Goal: Task Accomplishment & Management: Manage account settings

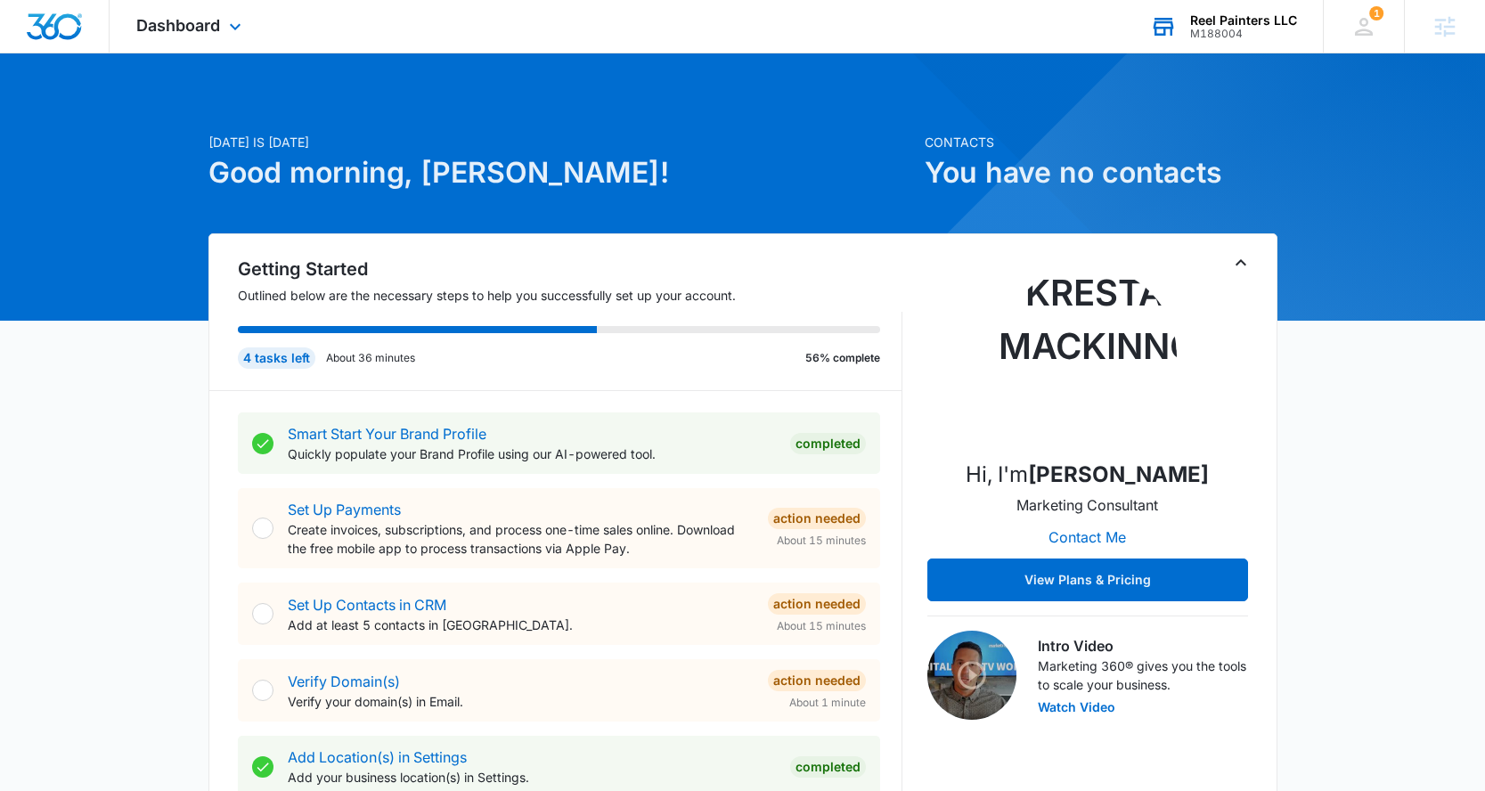
click at [1251, 24] on div "Reel Painters LLC" at bounding box center [1243, 20] width 107 height 14
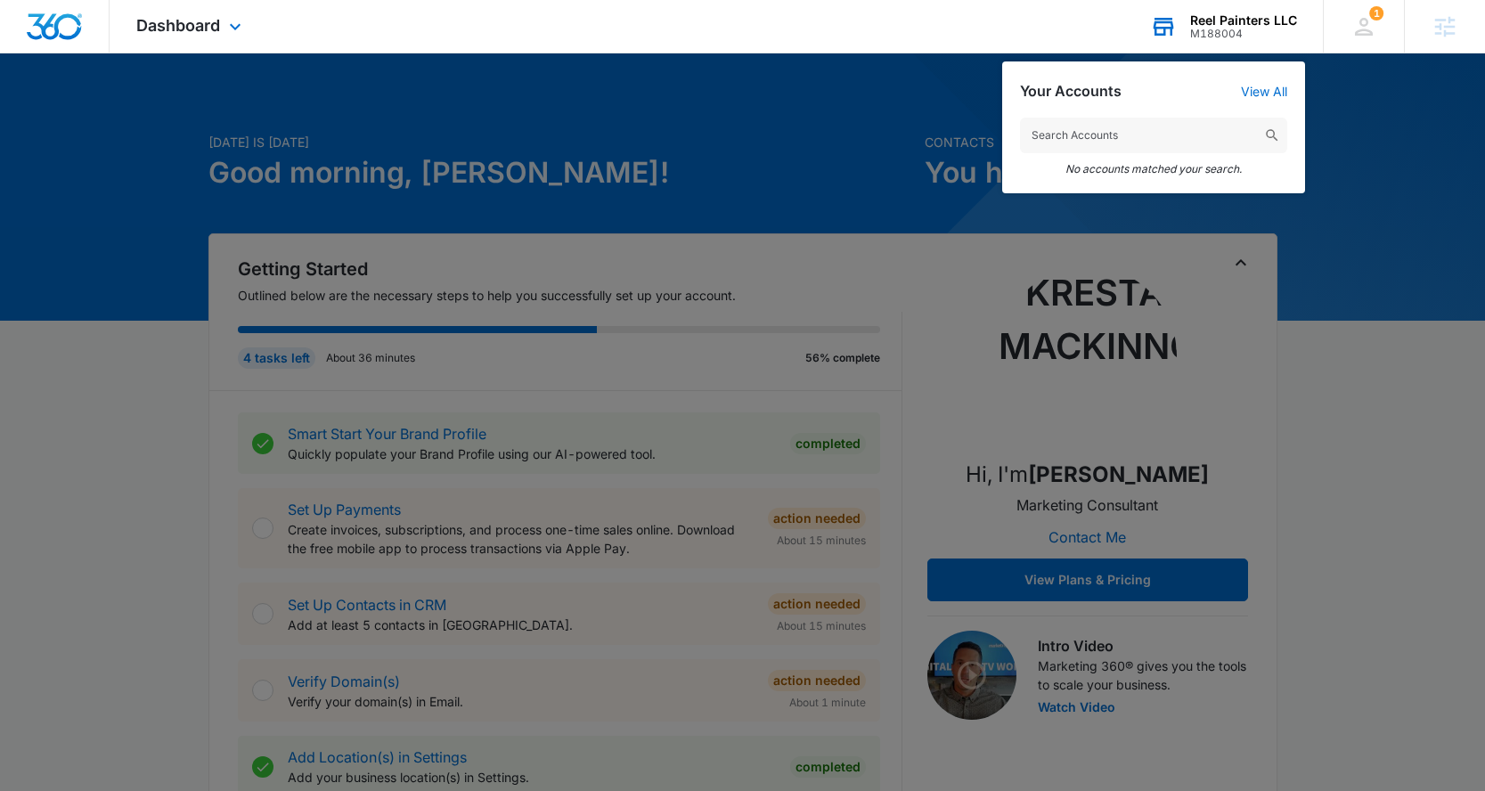
click at [1173, 141] on input "text" at bounding box center [1153, 136] width 267 height 36
click at [1135, 132] on input "text" at bounding box center [1153, 136] width 267 height 36
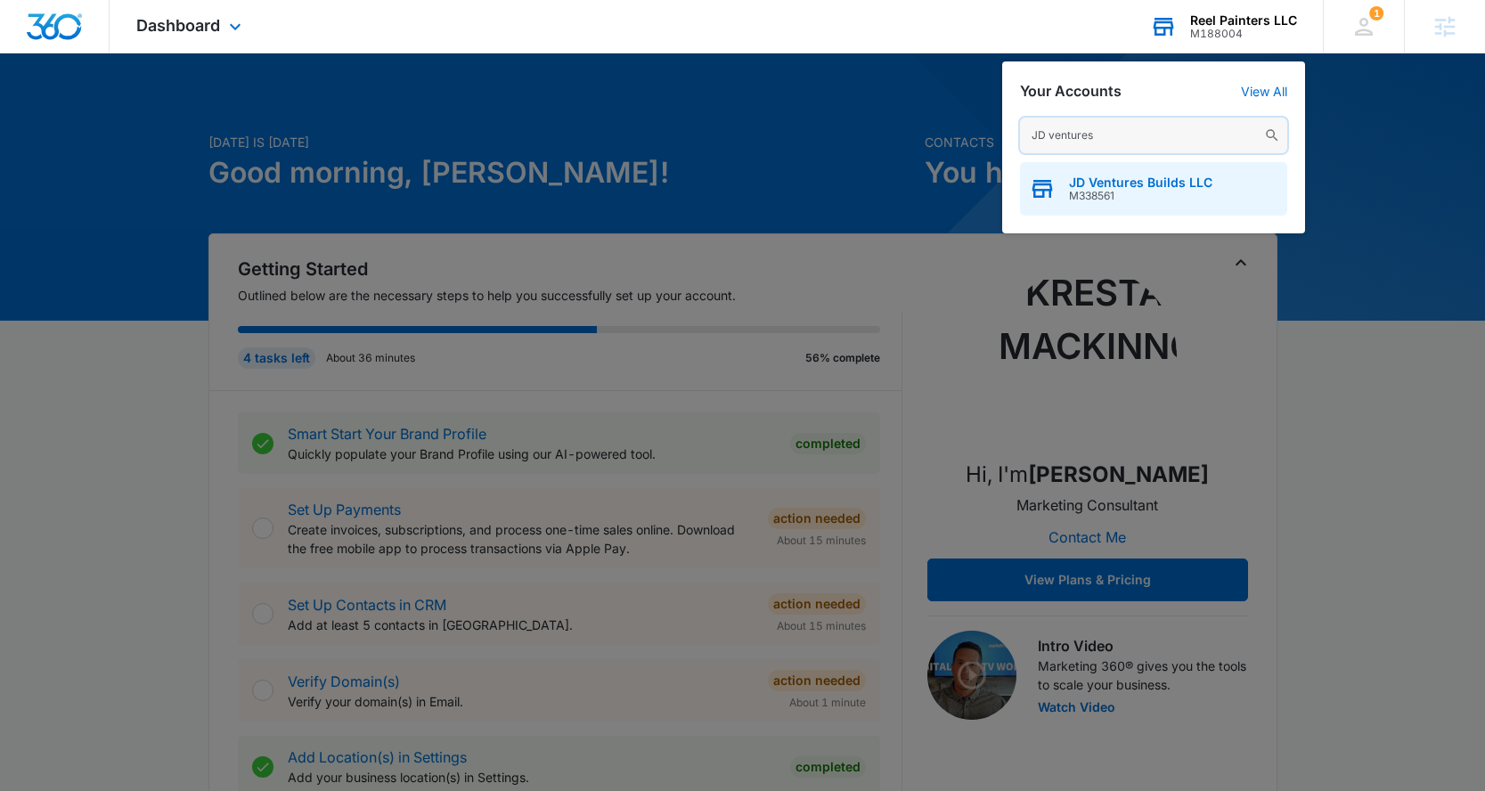
type input "JD ventures"
click at [1151, 190] on span "M338561" at bounding box center [1140, 196] width 143 height 12
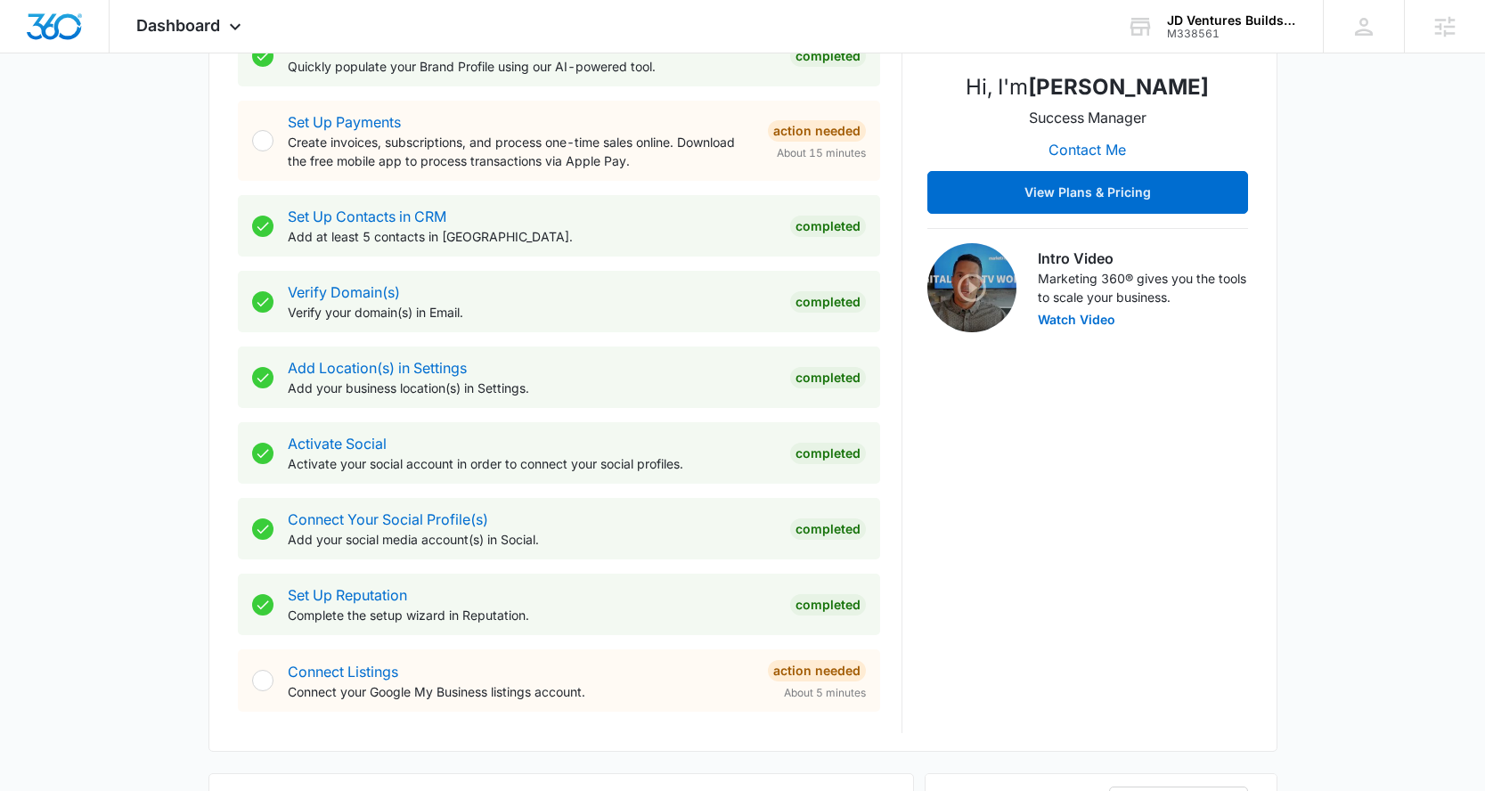
scroll to position [420, 0]
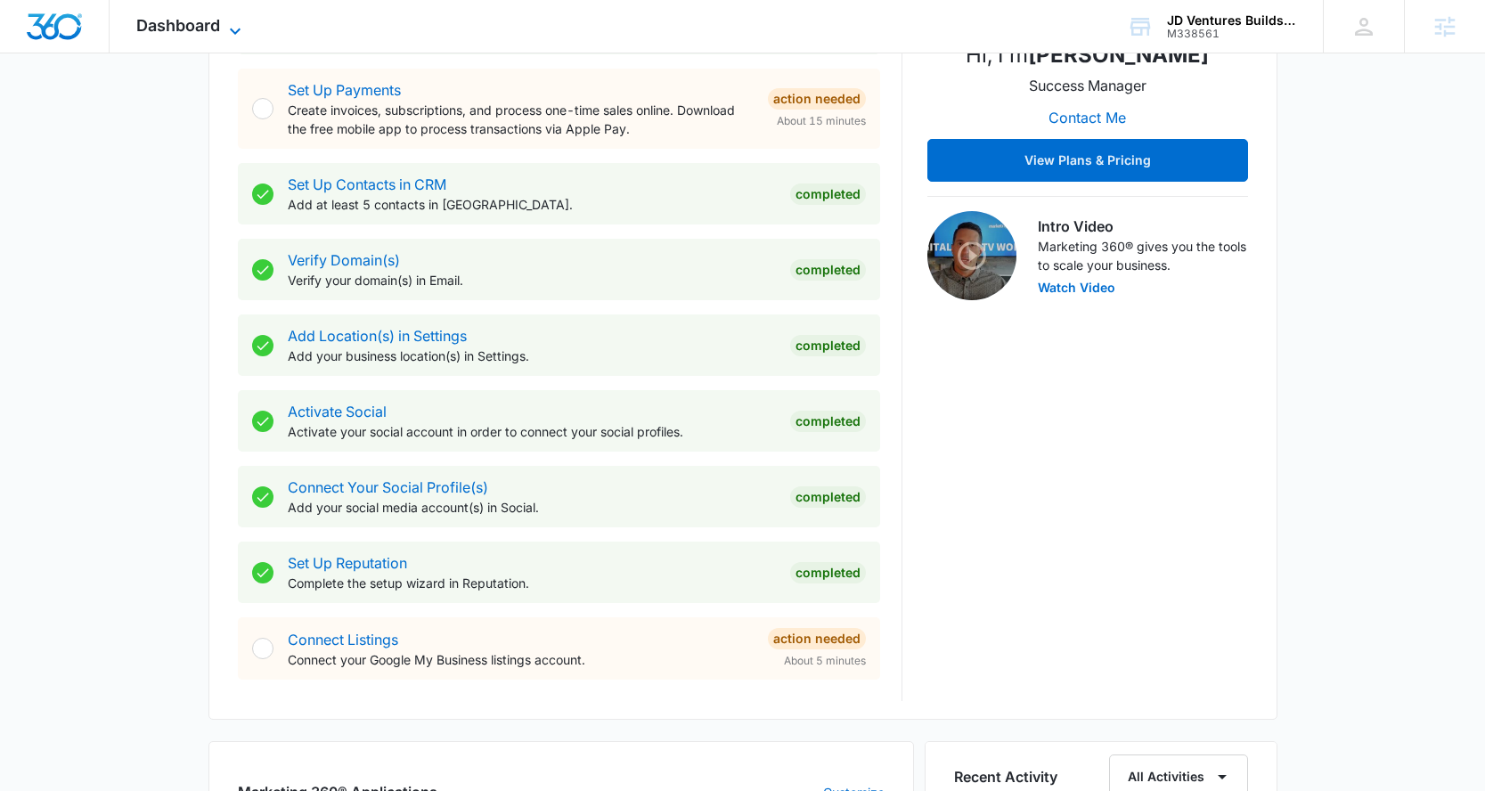
click at [216, 29] on span "Dashboard" at bounding box center [178, 25] width 84 height 19
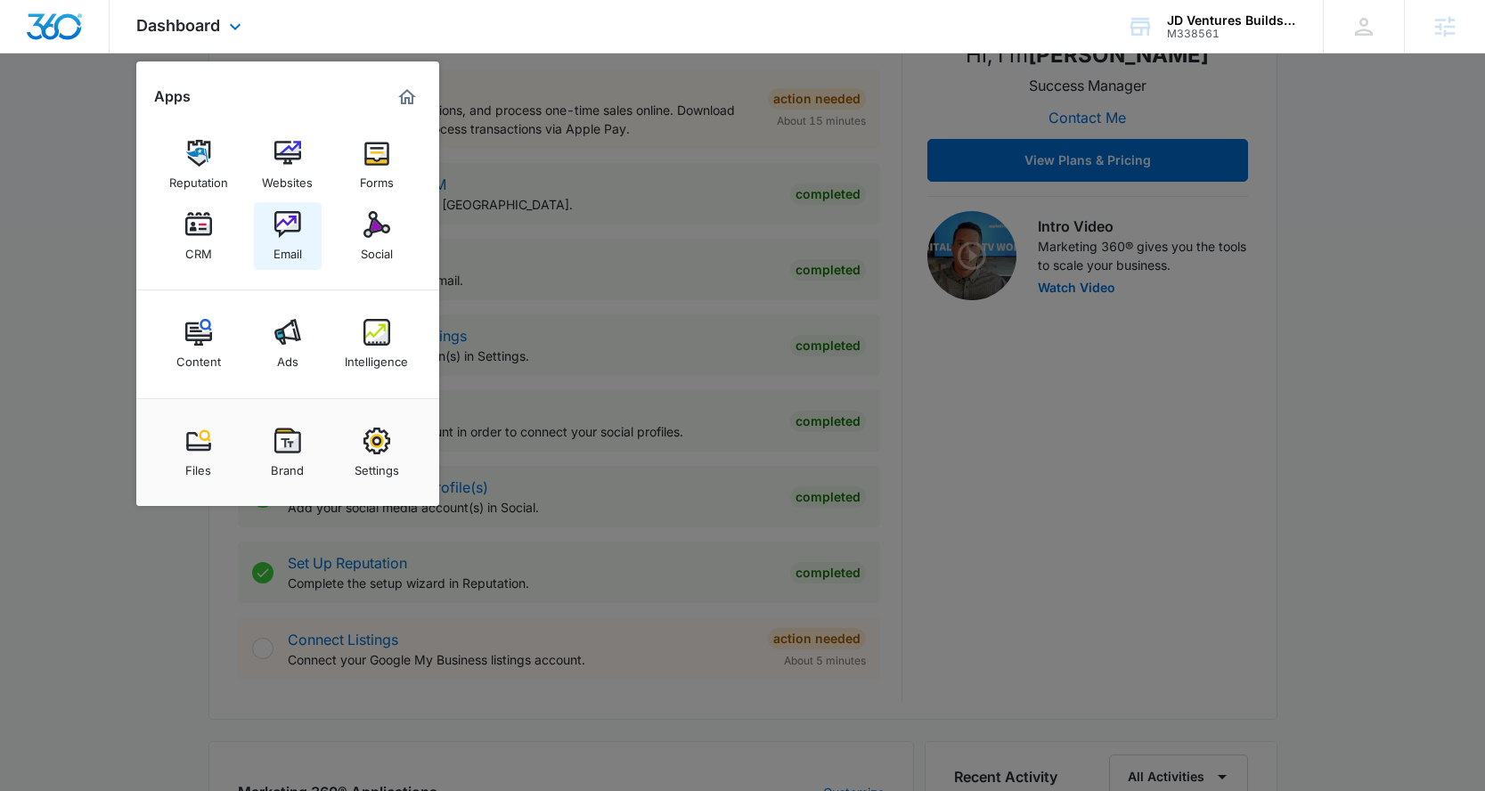
click at [290, 222] on img at bounding box center [287, 224] width 27 height 27
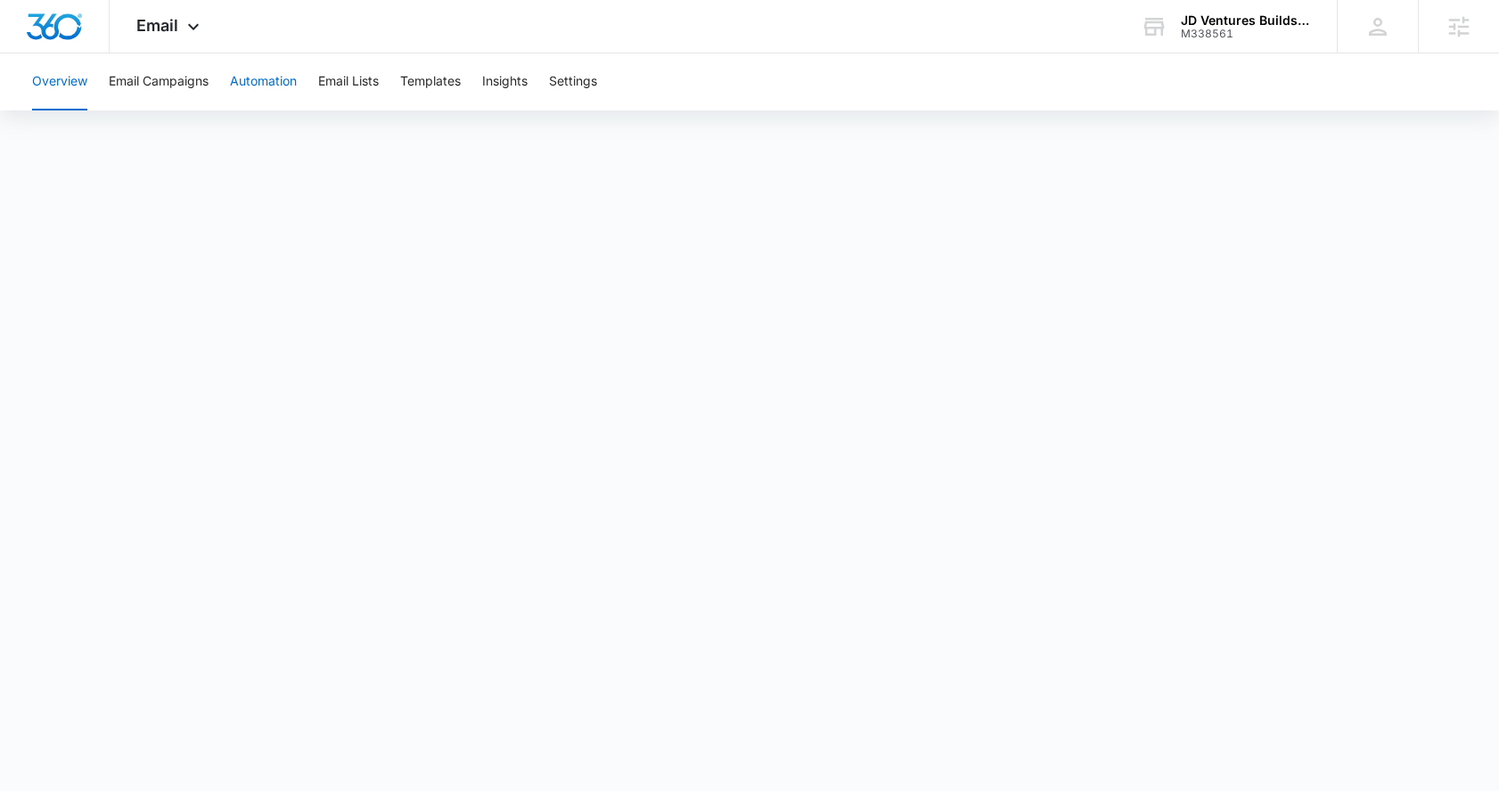
click at [263, 88] on button "Automation" at bounding box center [263, 81] width 67 height 57
click at [434, 84] on button "Templates" at bounding box center [430, 81] width 61 height 57
click at [176, 16] on span "Email" at bounding box center [157, 25] width 42 height 19
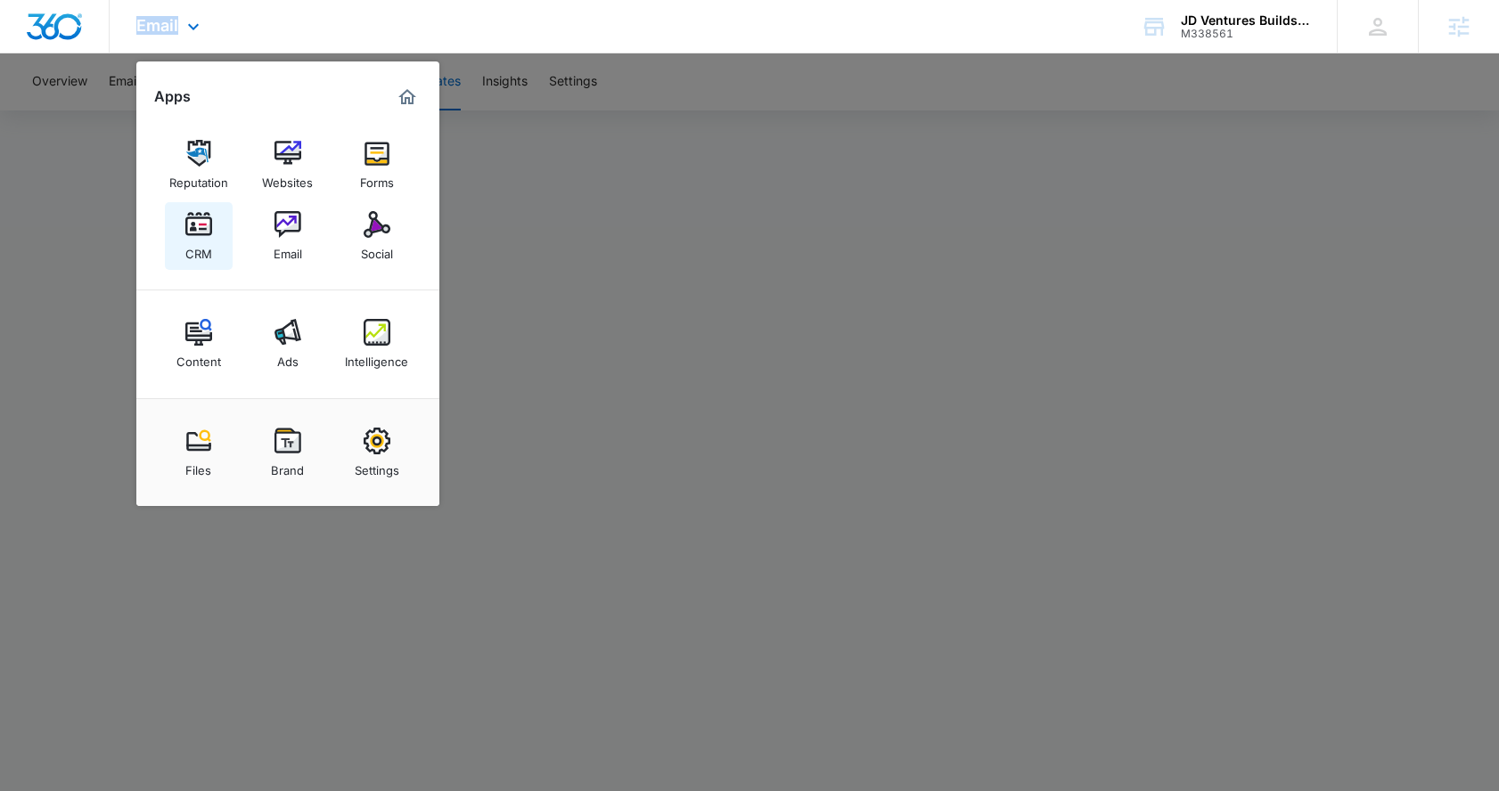
click at [201, 226] on img at bounding box center [198, 224] width 27 height 27
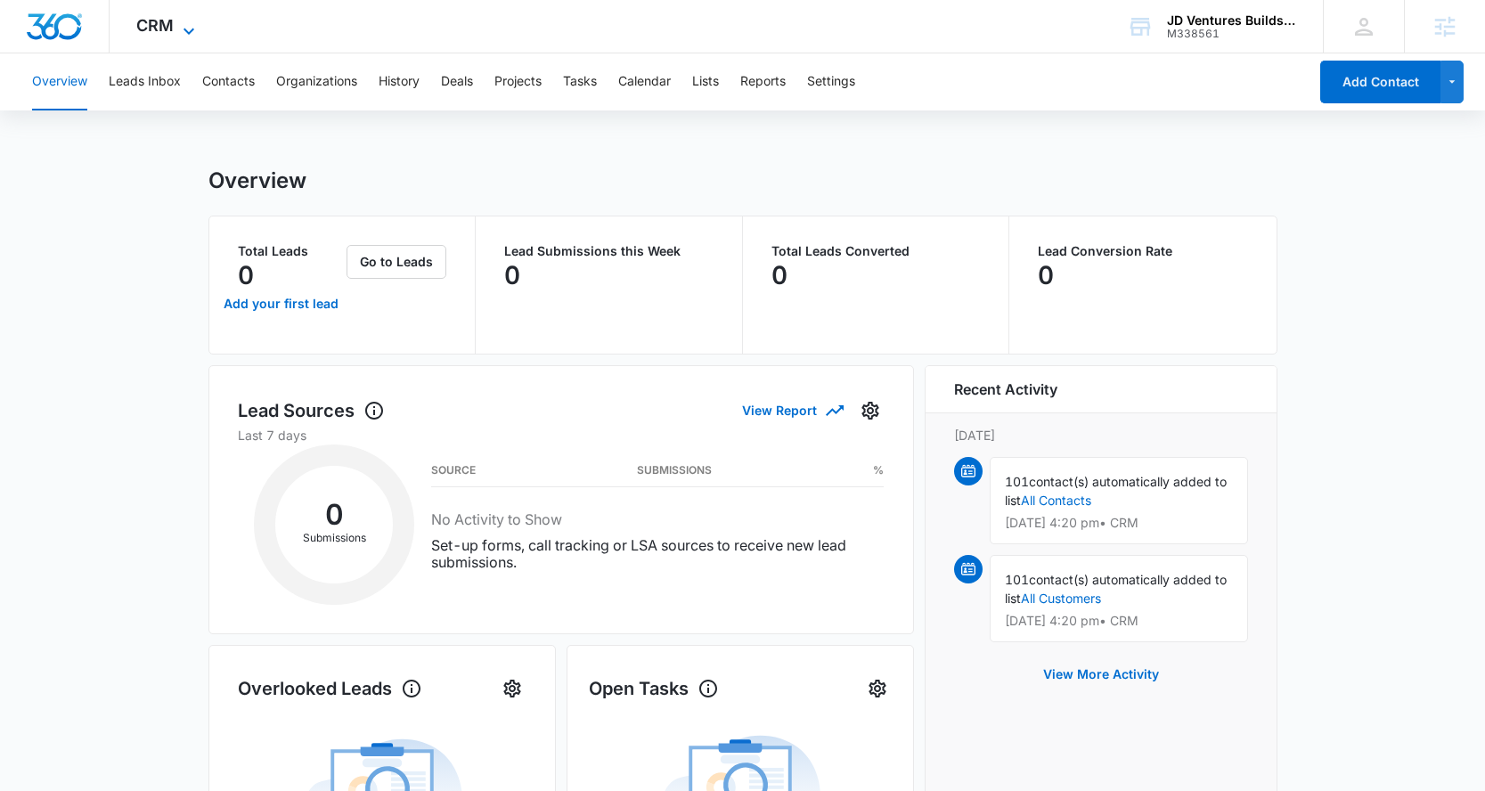
click at [184, 23] on icon at bounding box center [188, 30] width 21 height 21
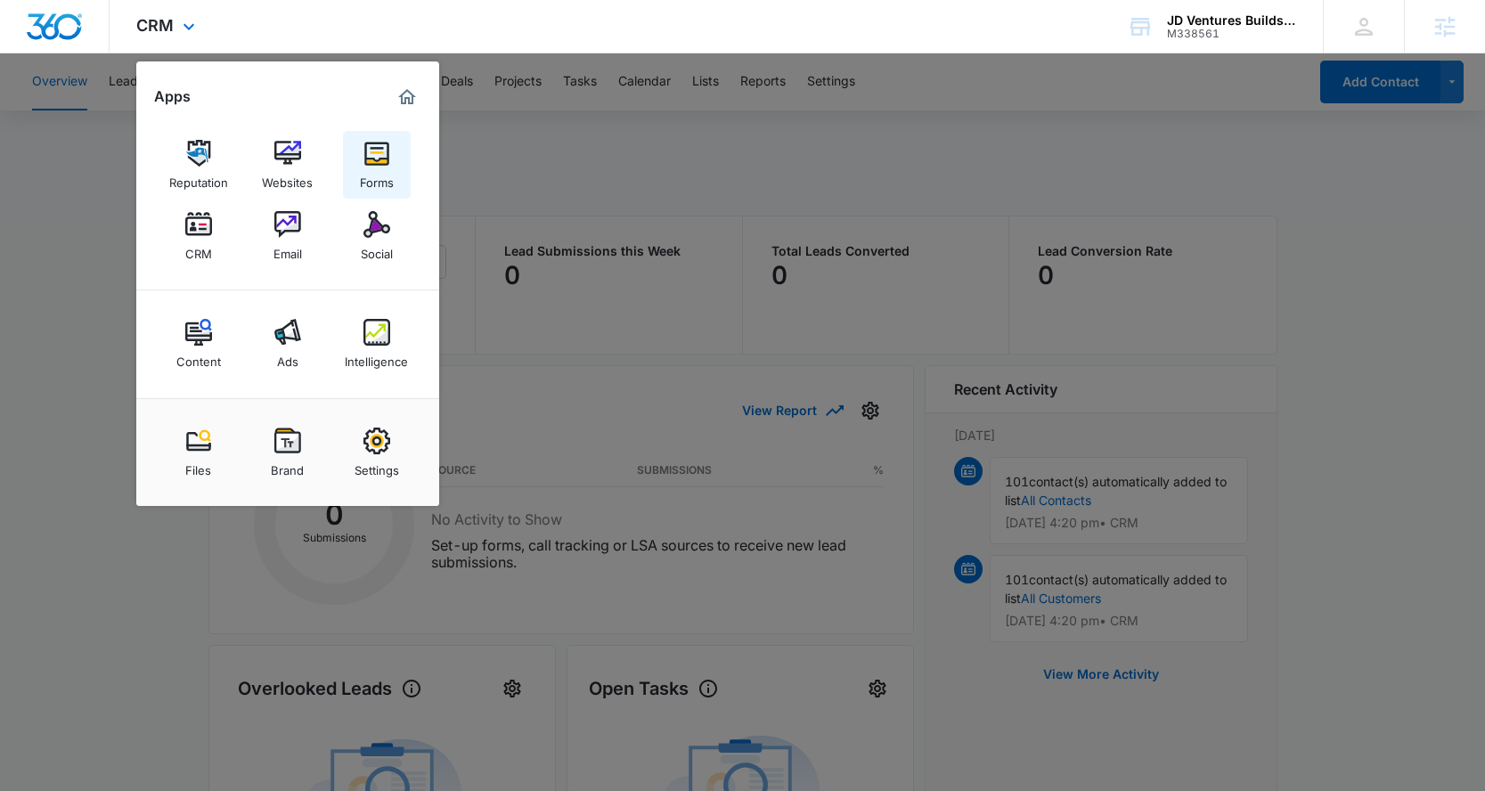
click at [392, 168] on div "Forms" at bounding box center [377, 178] width 34 height 23
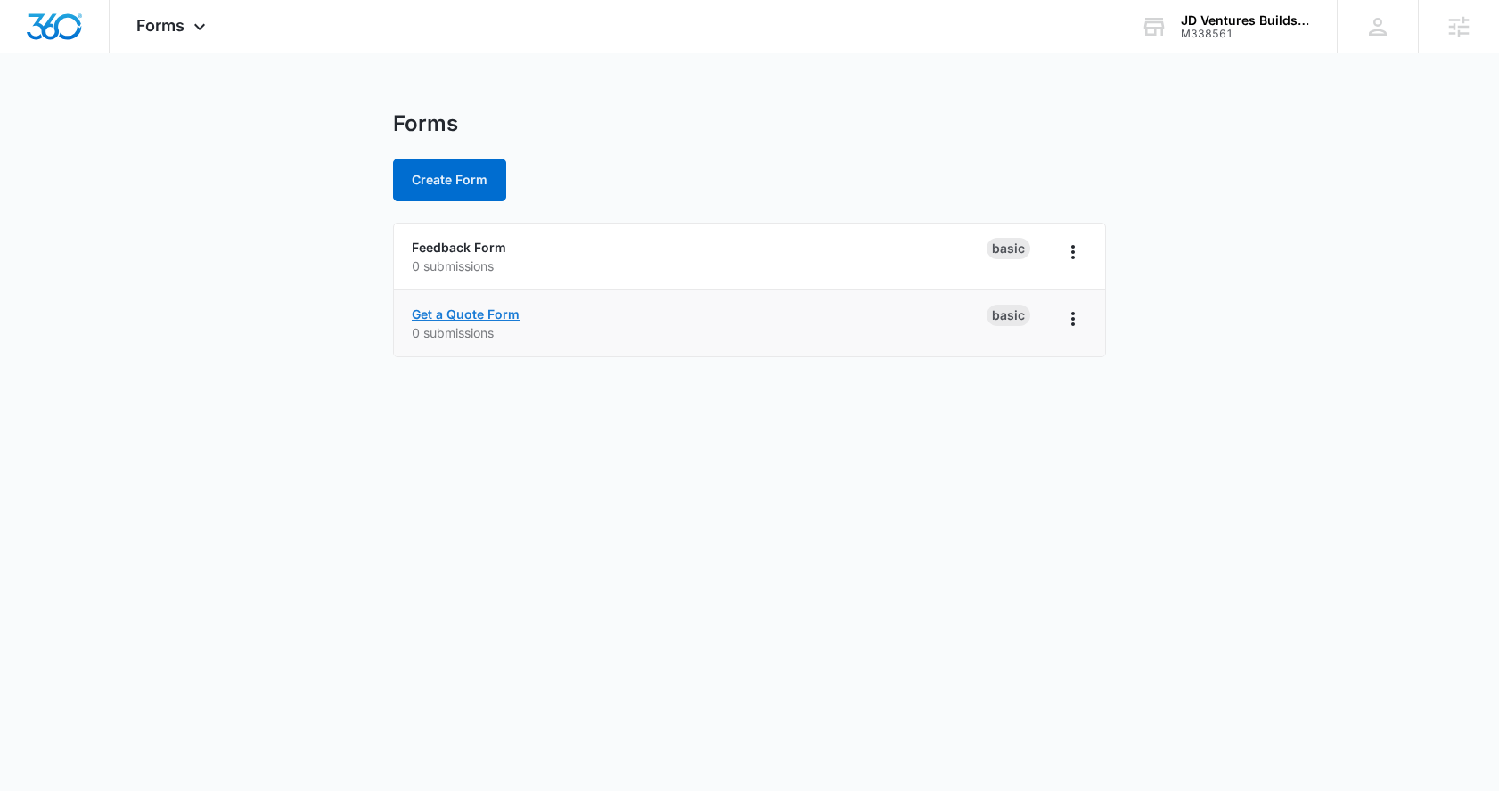
click at [487, 317] on link "Get a Quote Form" at bounding box center [466, 314] width 108 height 15
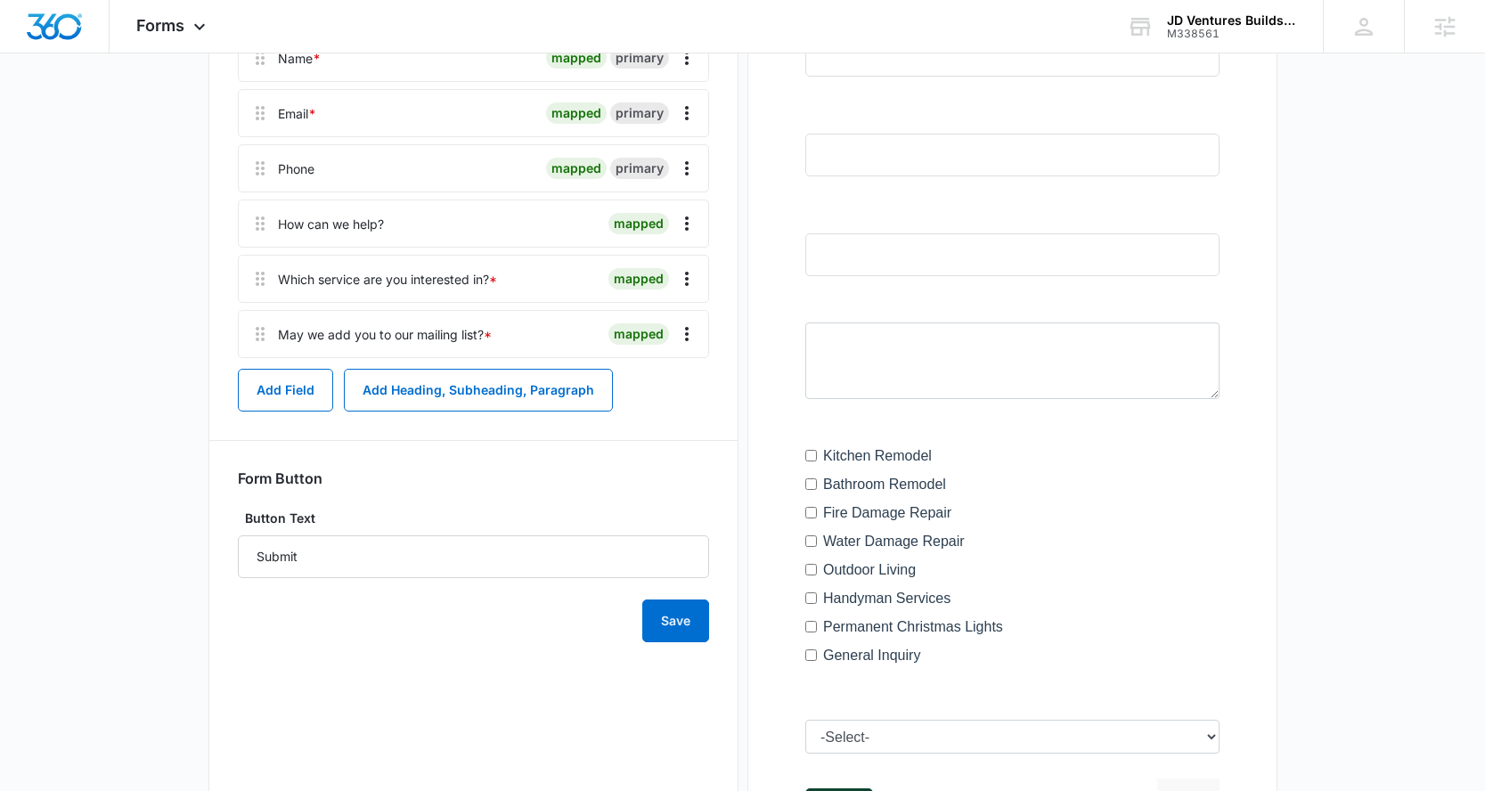
scroll to position [201, 0]
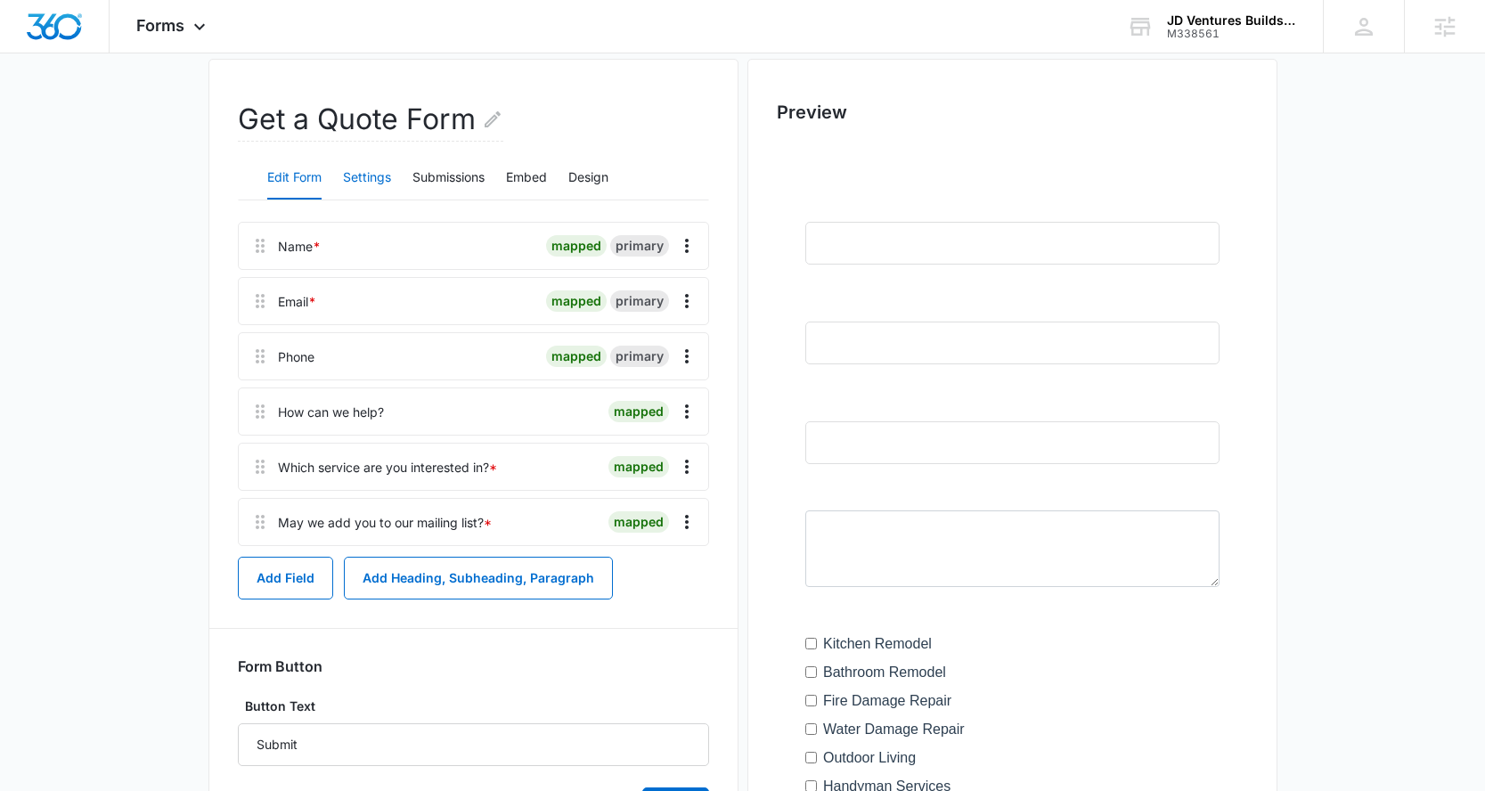
click at [375, 182] on button "Settings" at bounding box center [367, 178] width 48 height 43
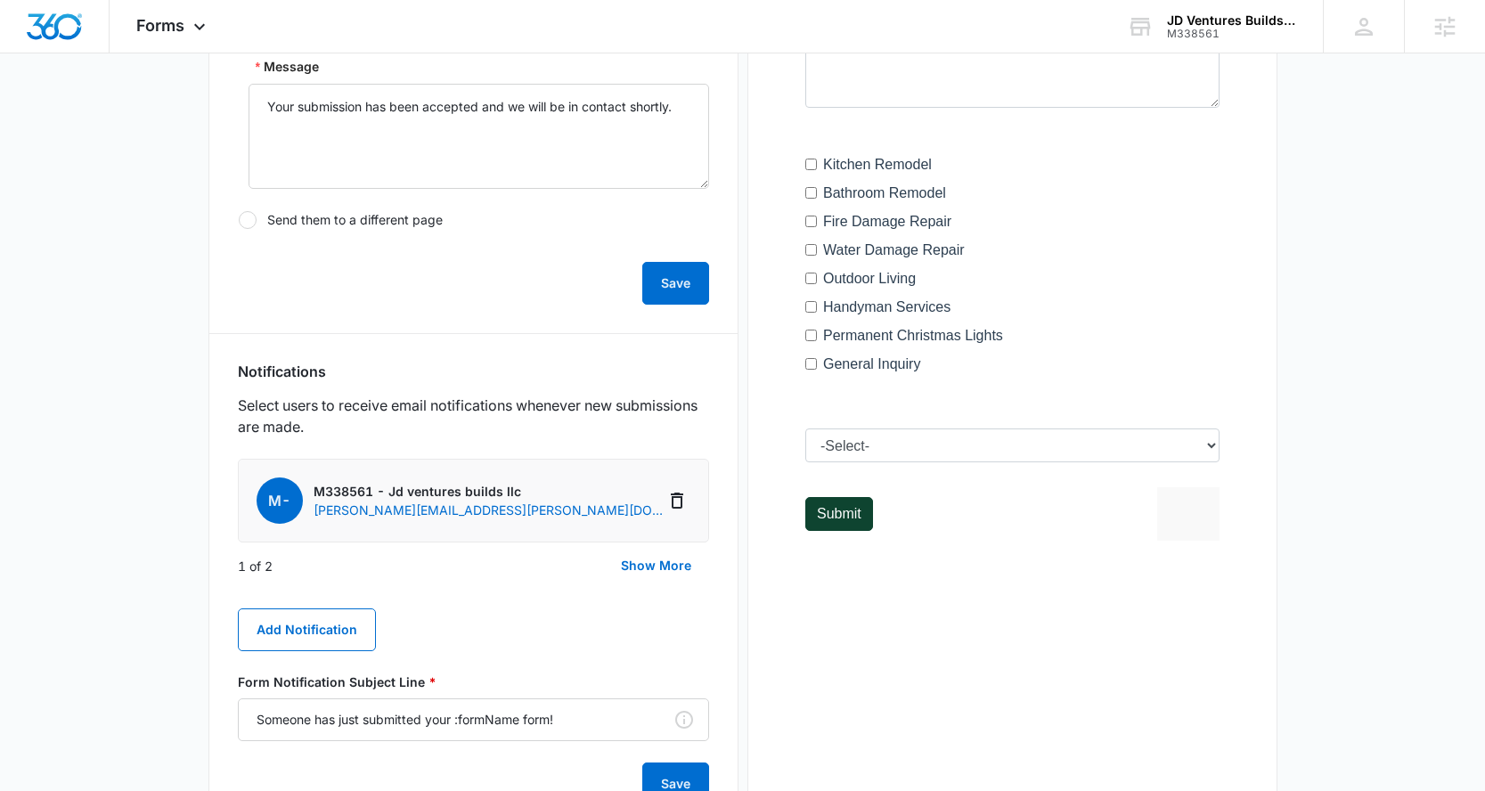
scroll to position [754, 0]
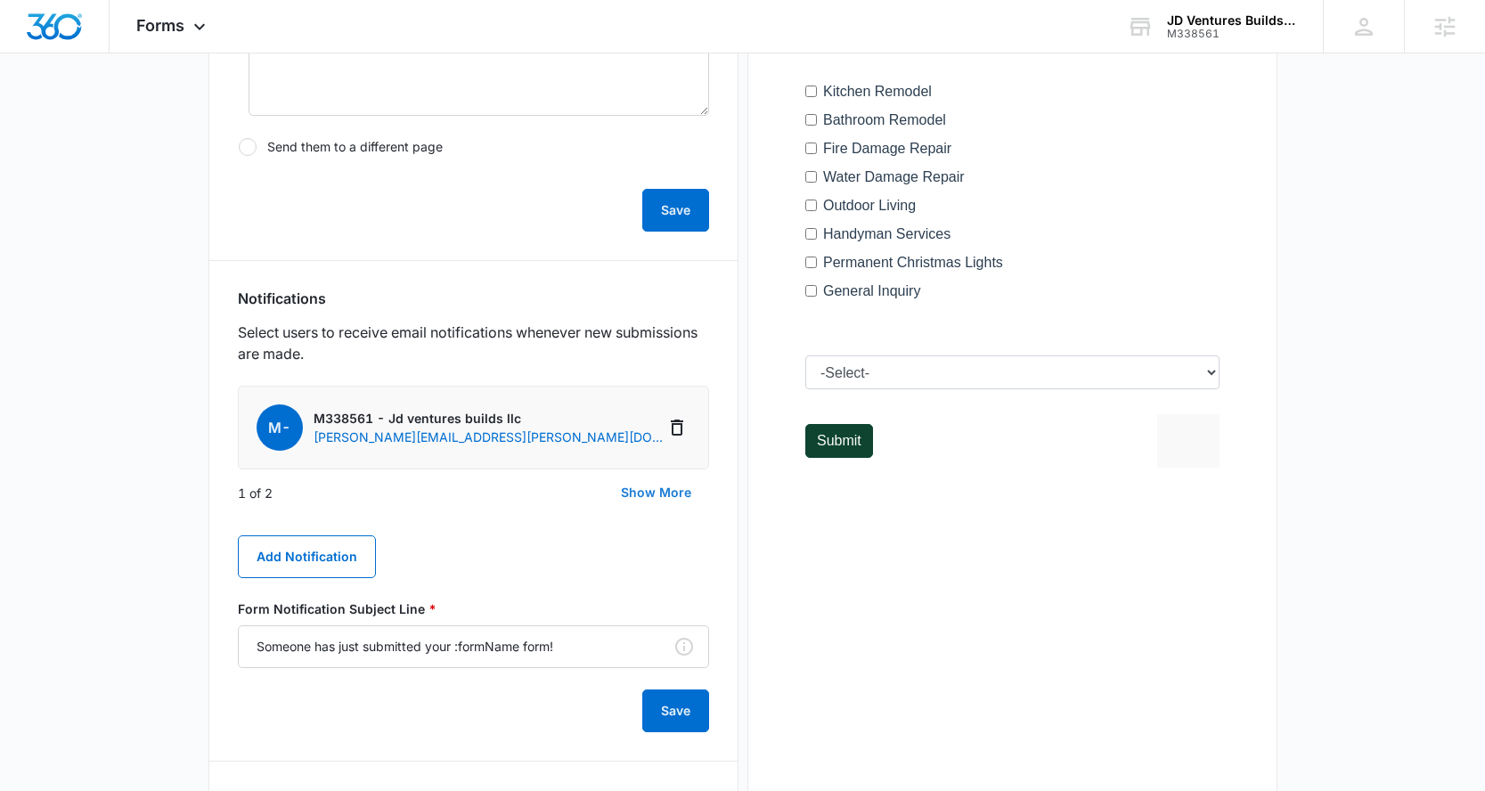
click at [645, 494] on button "Show More" at bounding box center [656, 492] width 106 height 43
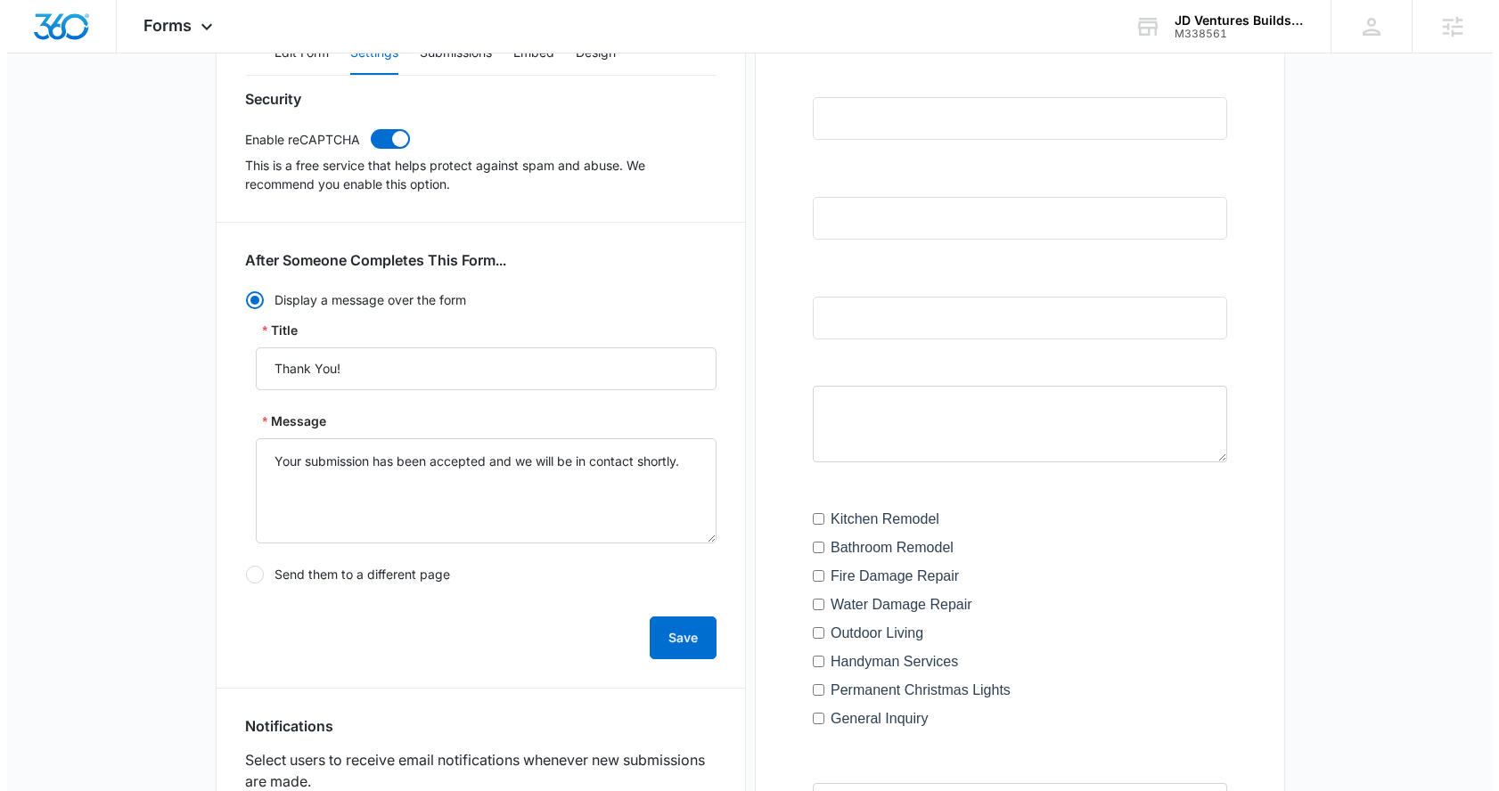
scroll to position [0, 0]
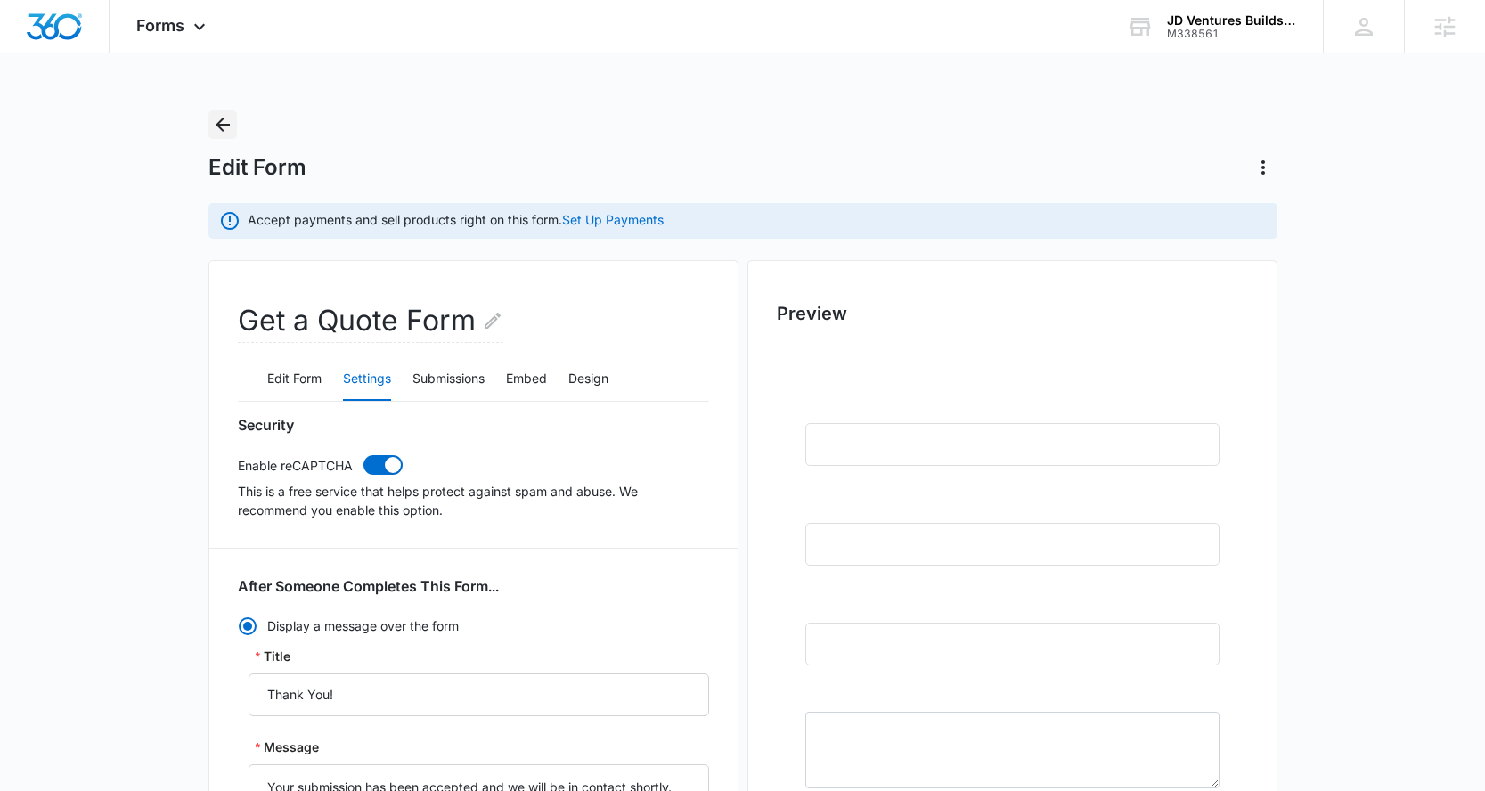
click at [220, 135] on icon "Back" at bounding box center [222, 124] width 21 height 21
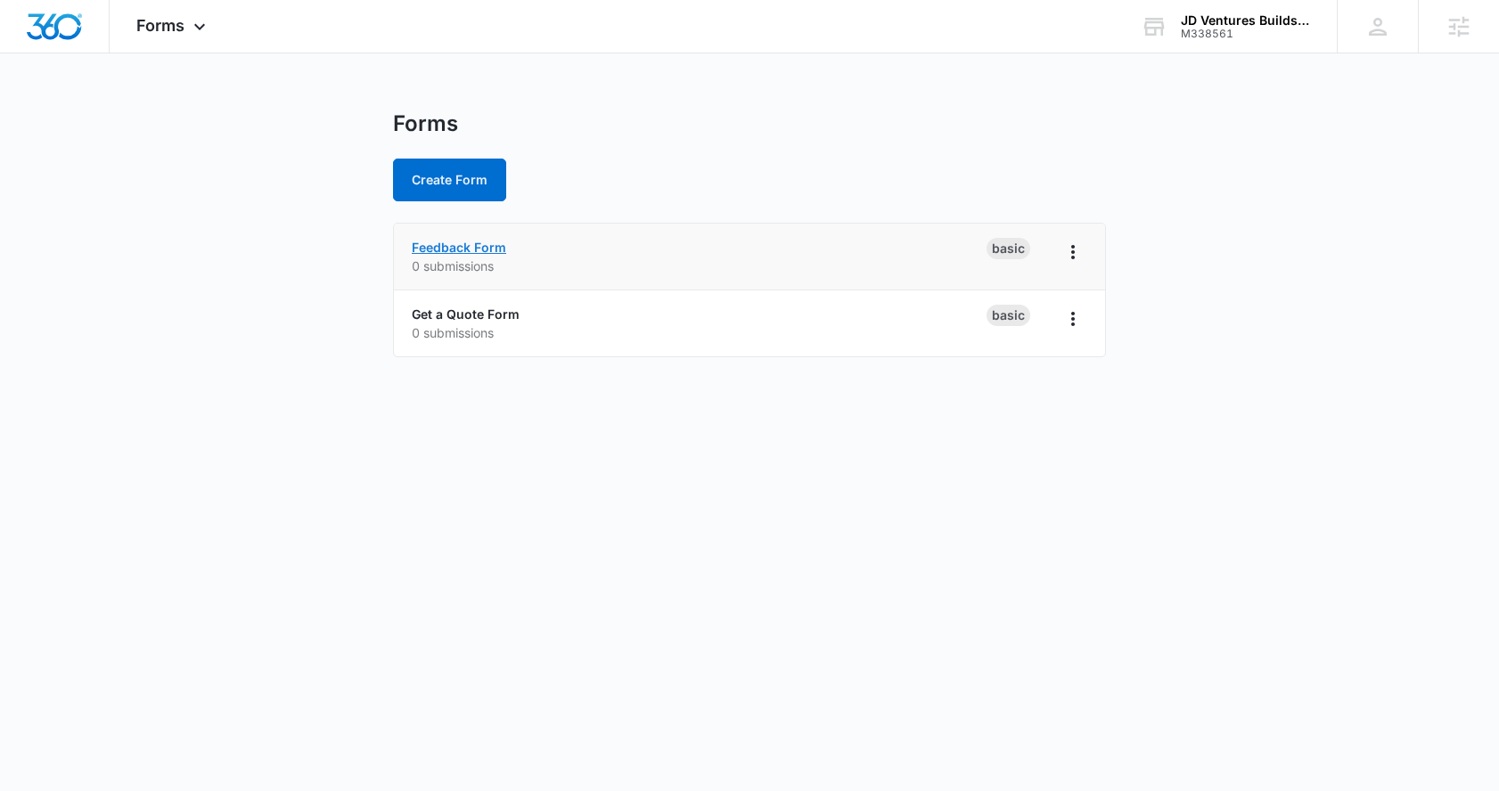
click at [452, 252] on link "Feedback Form" at bounding box center [459, 247] width 94 height 15
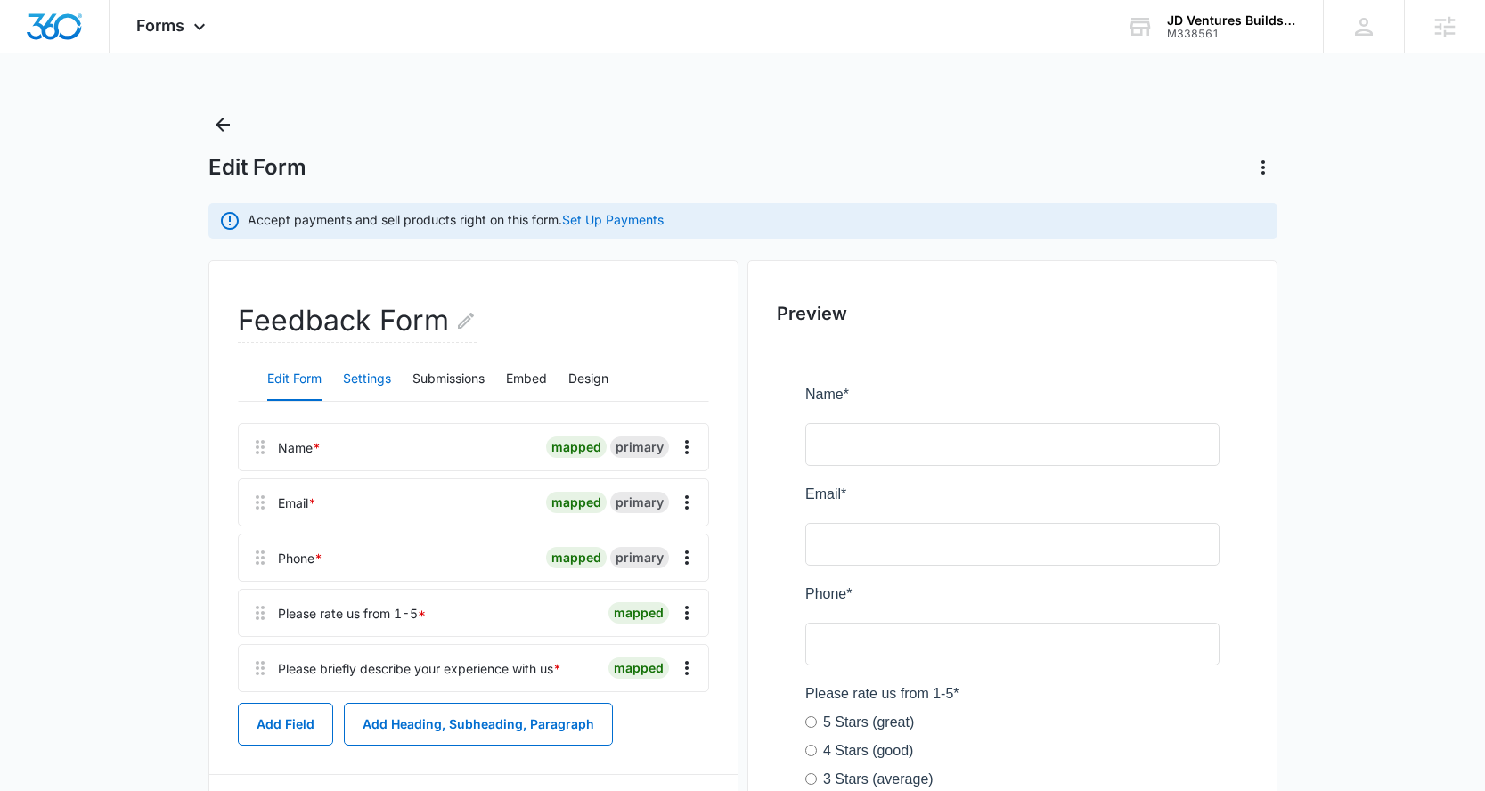
click at [389, 374] on button "Settings" at bounding box center [367, 379] width 48 height 43
